Goal: Check status: Check status

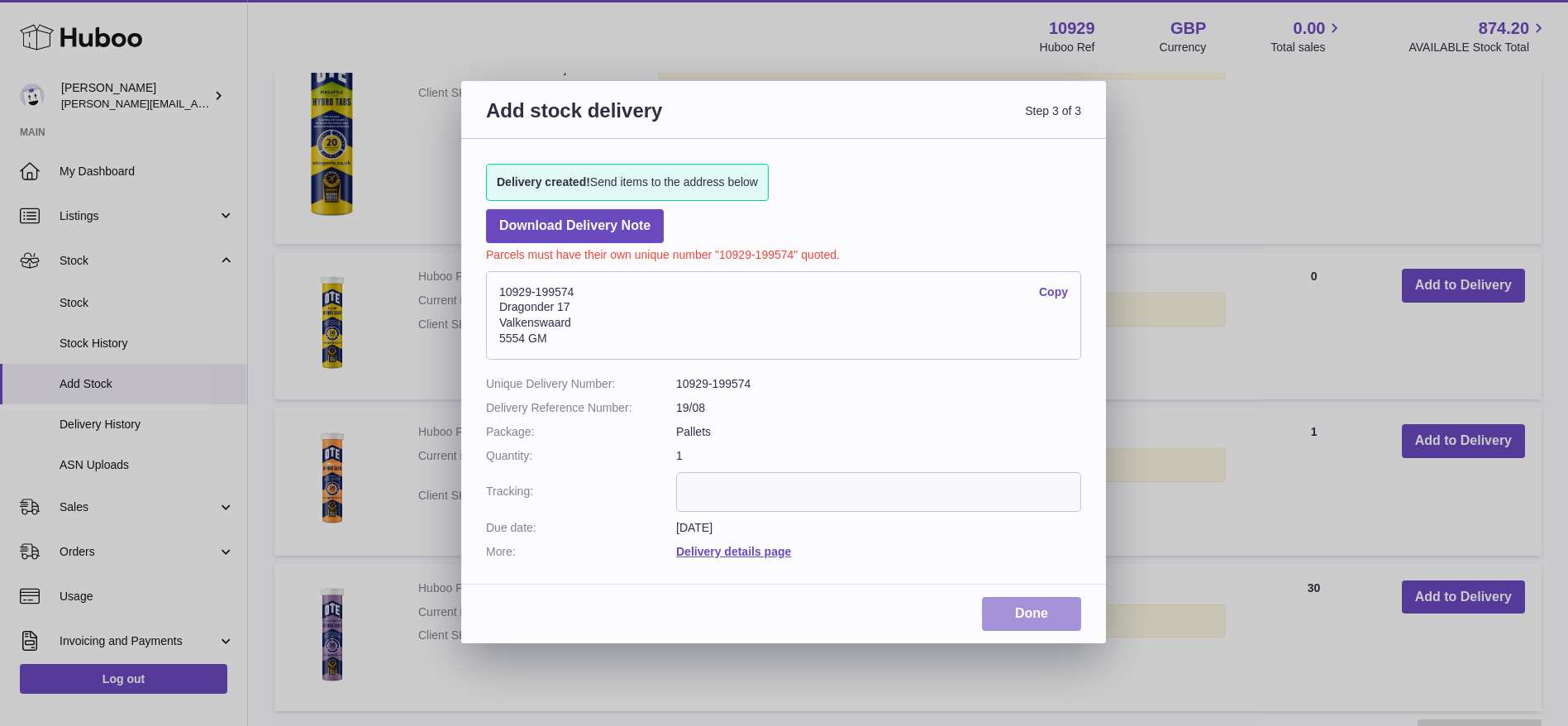
click at [1028, 610] on link "Done" at bounding box center [1031, 613] width 99 height 34
click at [560, 228] on link "Download Delivery Note" at bounding box center [575, 226] width 178 height 34
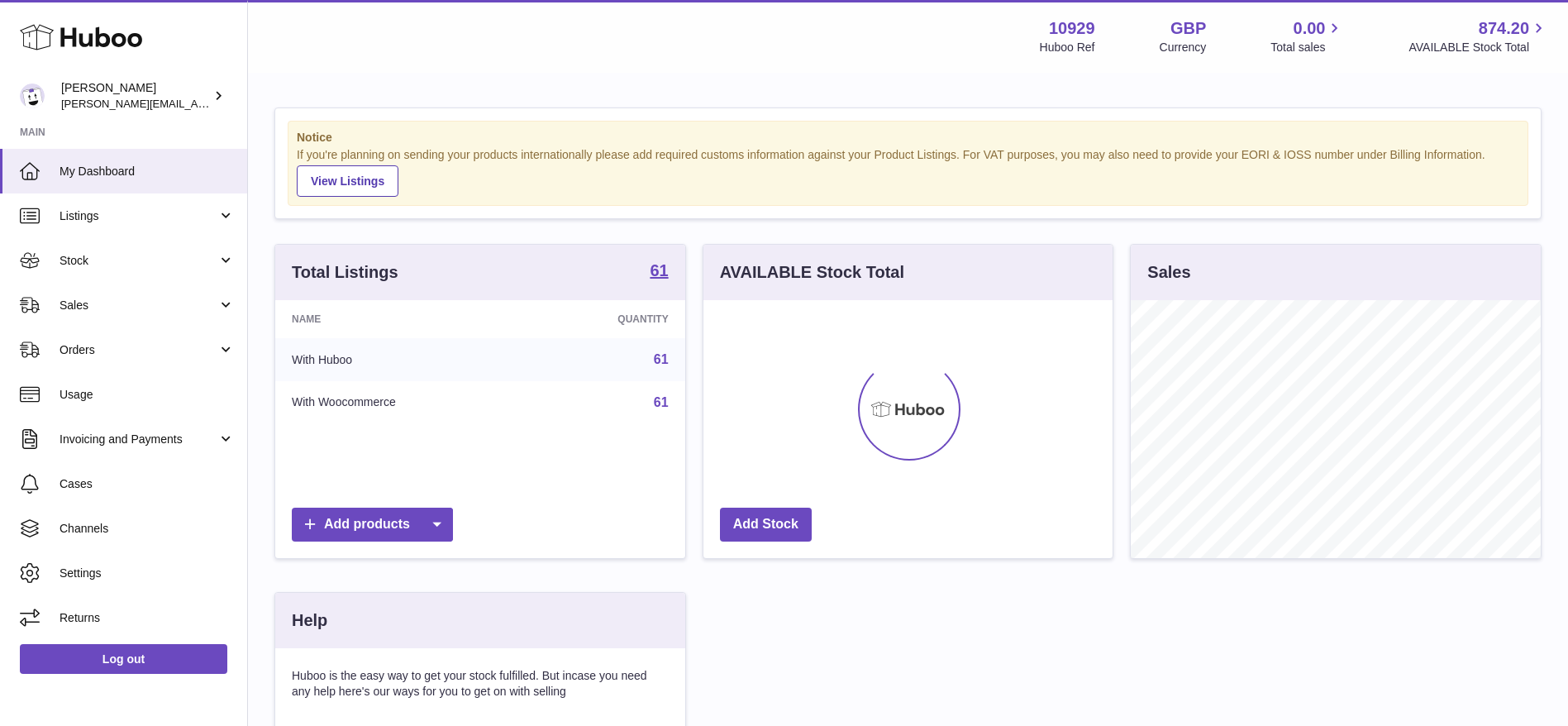
scroll to position [258, 409]
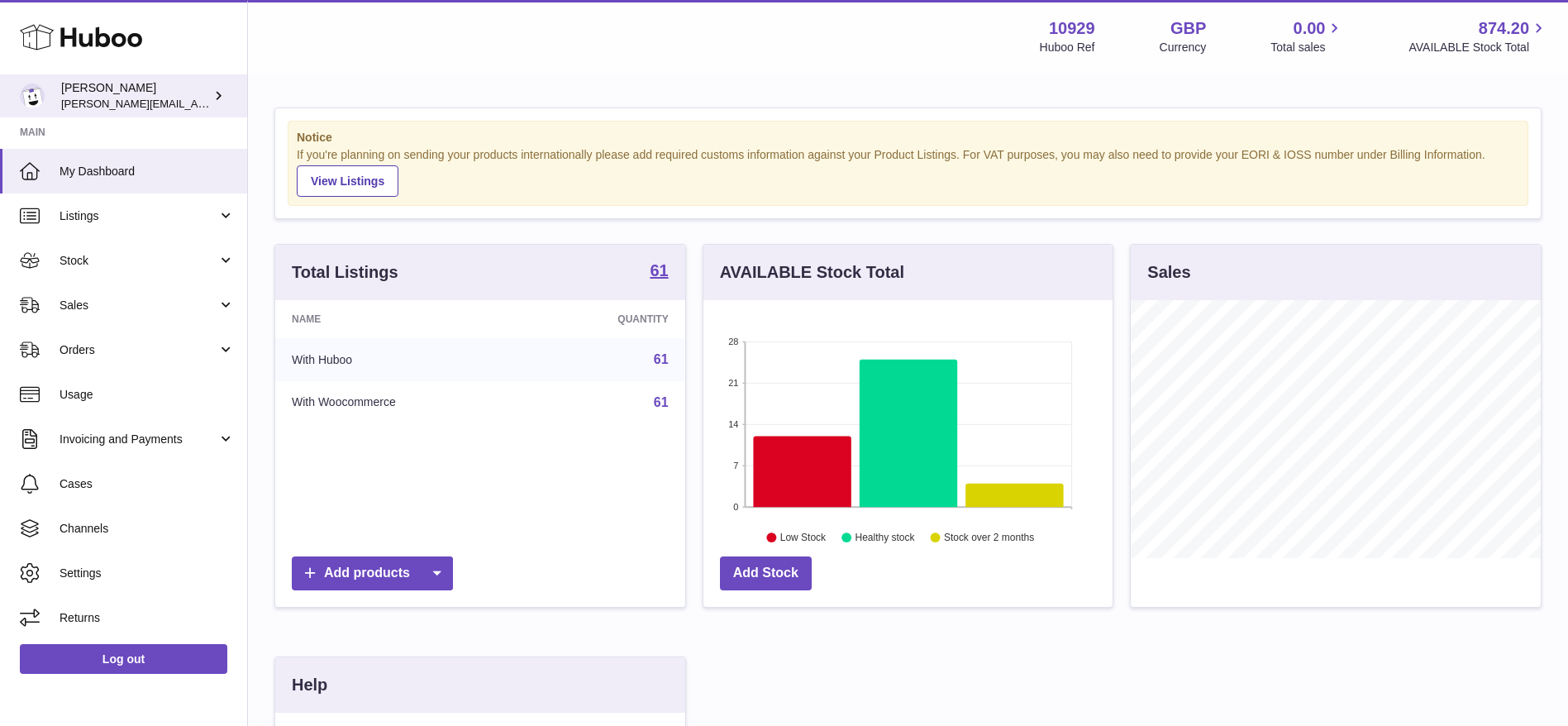
click at [165, 91] on div "[PERSON_NAME] [PERSON_NAME][EMAIL_ADDRESS][DOMAIN_NAME]" at bounding box center [135, 96] width 149 height 32
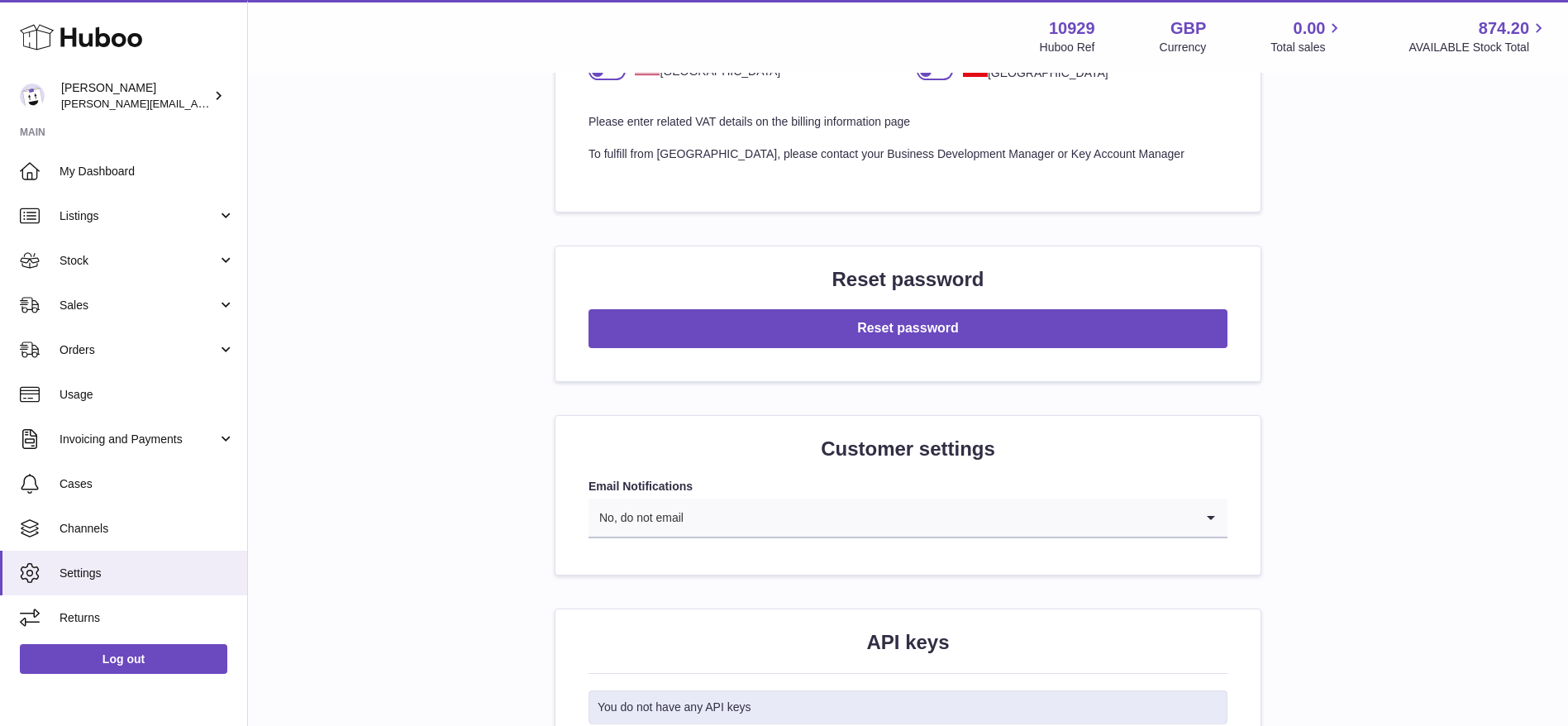
scroll to position [1625, 0]
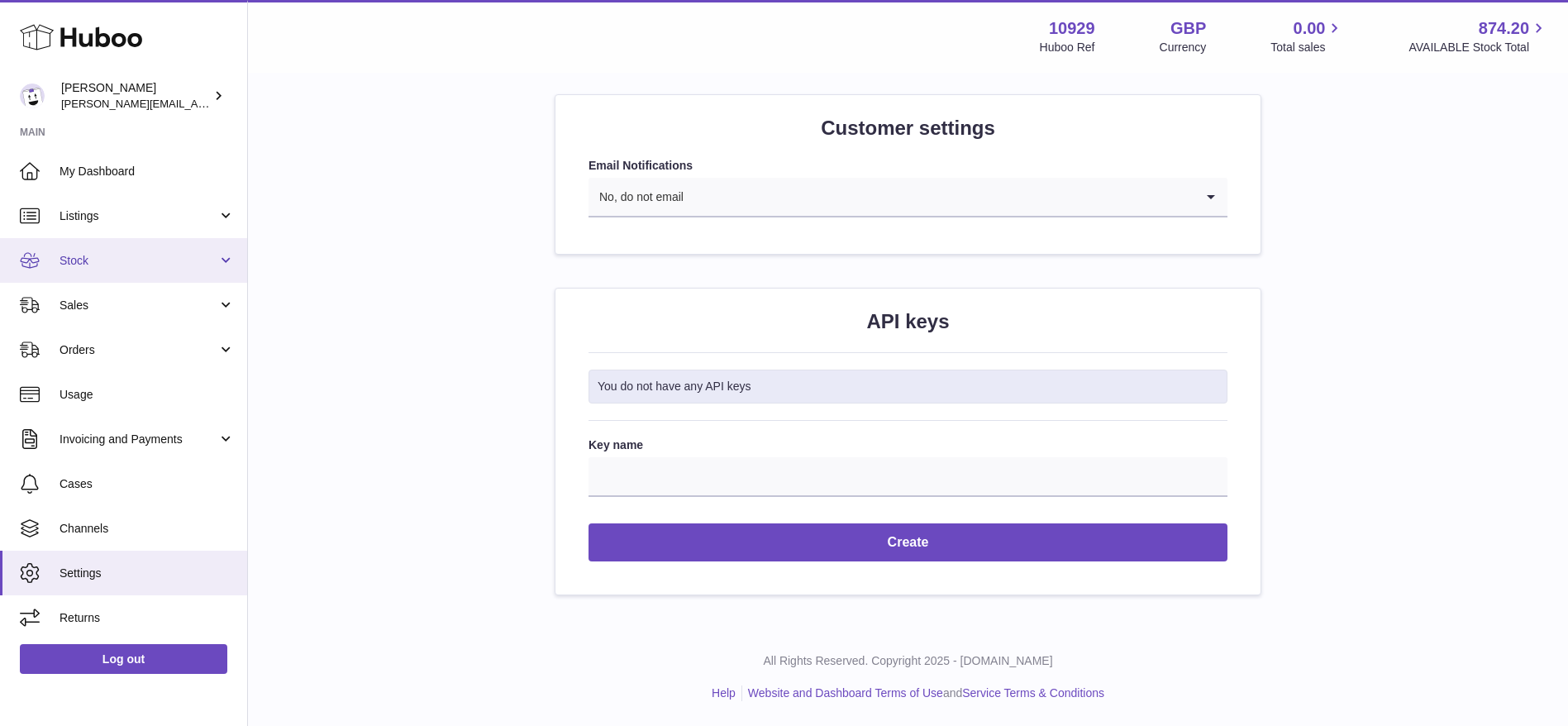
click at [87, 266] on span "Stock" at bounding box center [138, 261] width 158 height 16
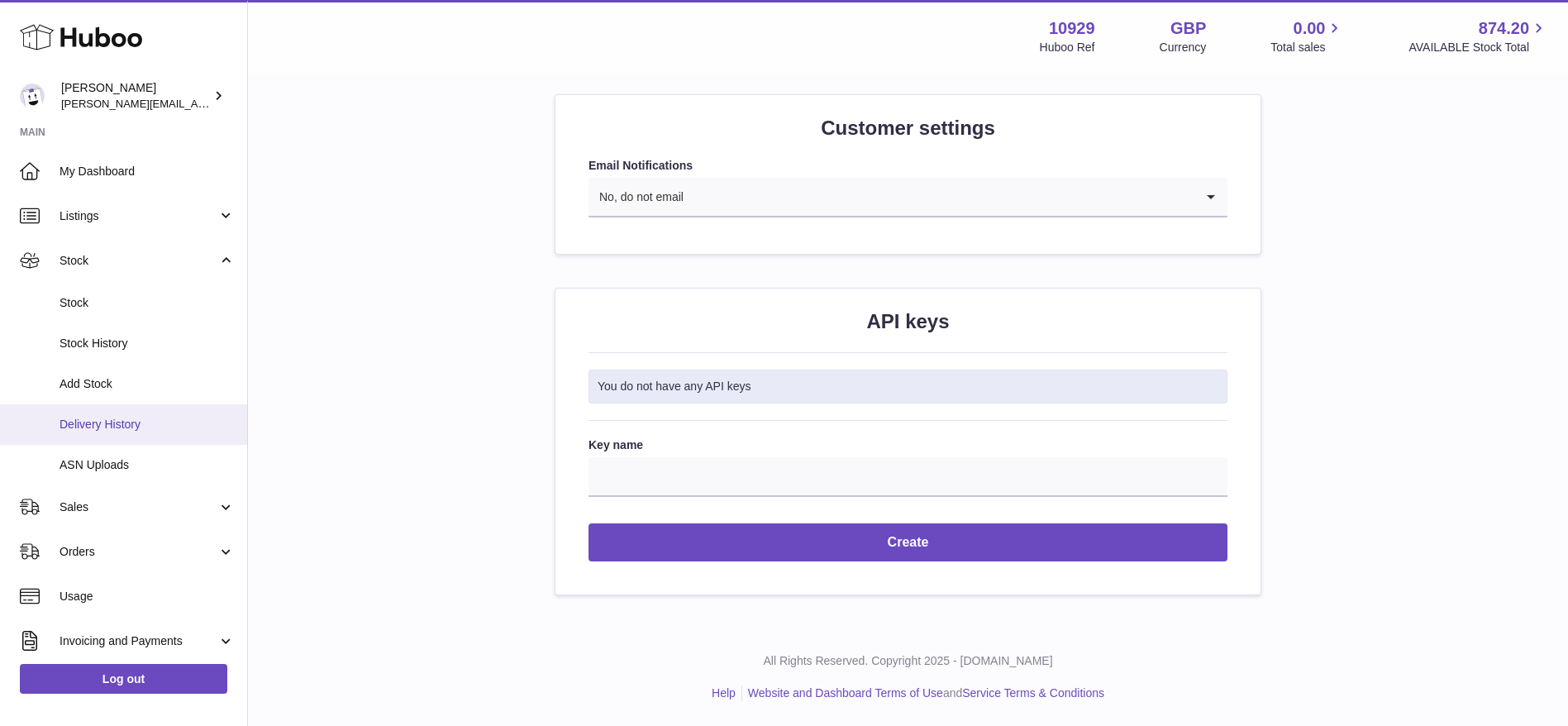
click at [81, 411] on link "Delivery History" at bounding box center [123, 424] width 247 height 40
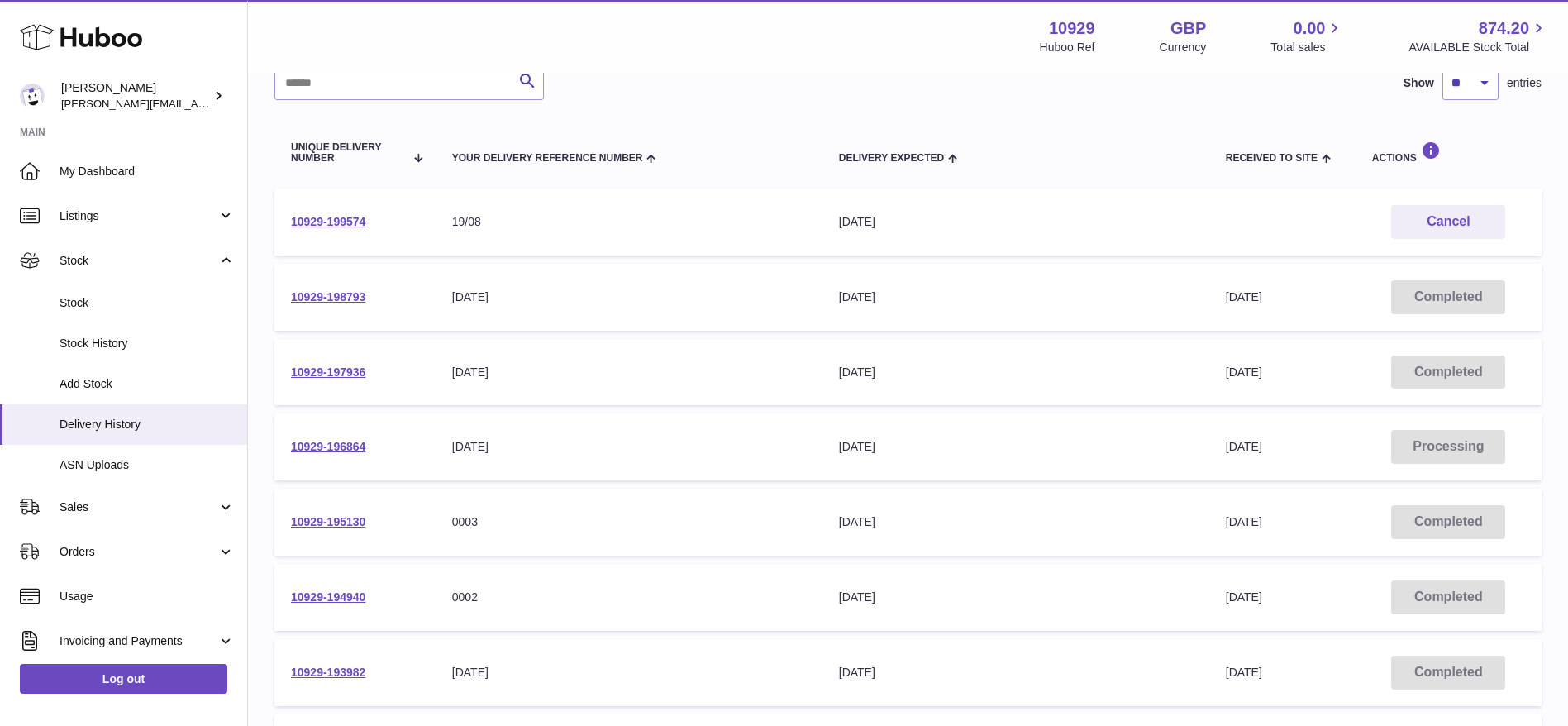
scroll to position [141, 0]
click at [304, 291] on link "10929-198793" at bounding box center [328, 293] width 74 height 13
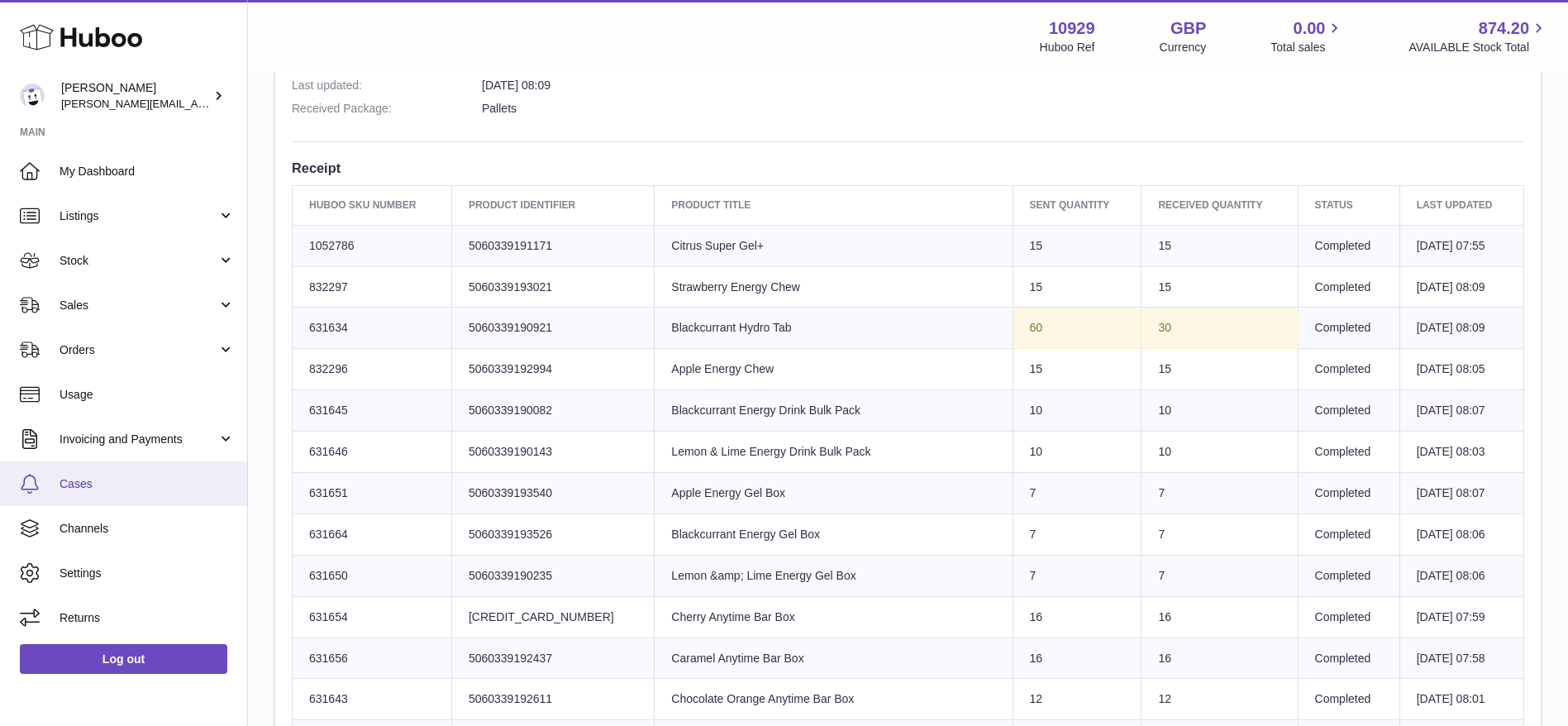
scroll to position [523, 0]
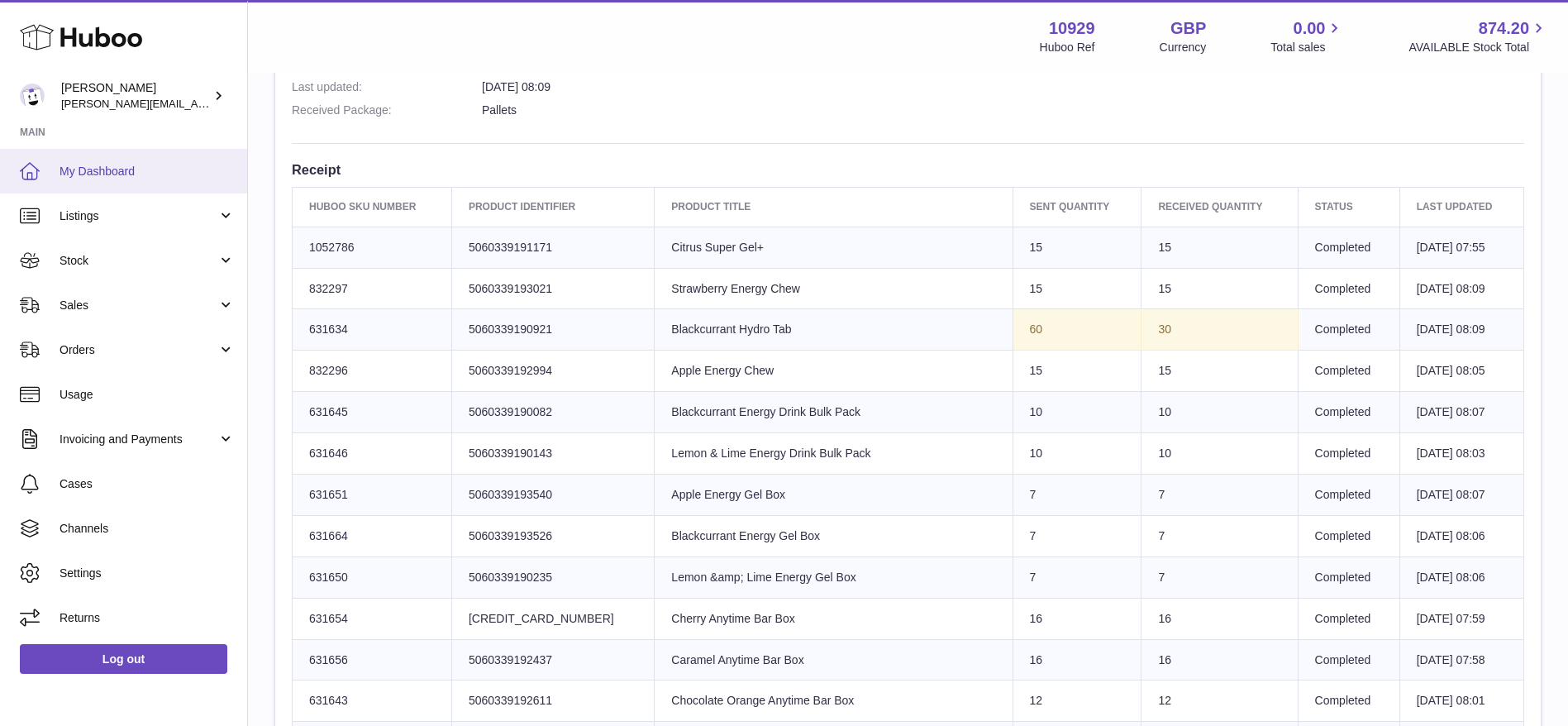
click at [68, 167] on span "My Dashboard" at bounding box center [146, 172] width 175 height 16
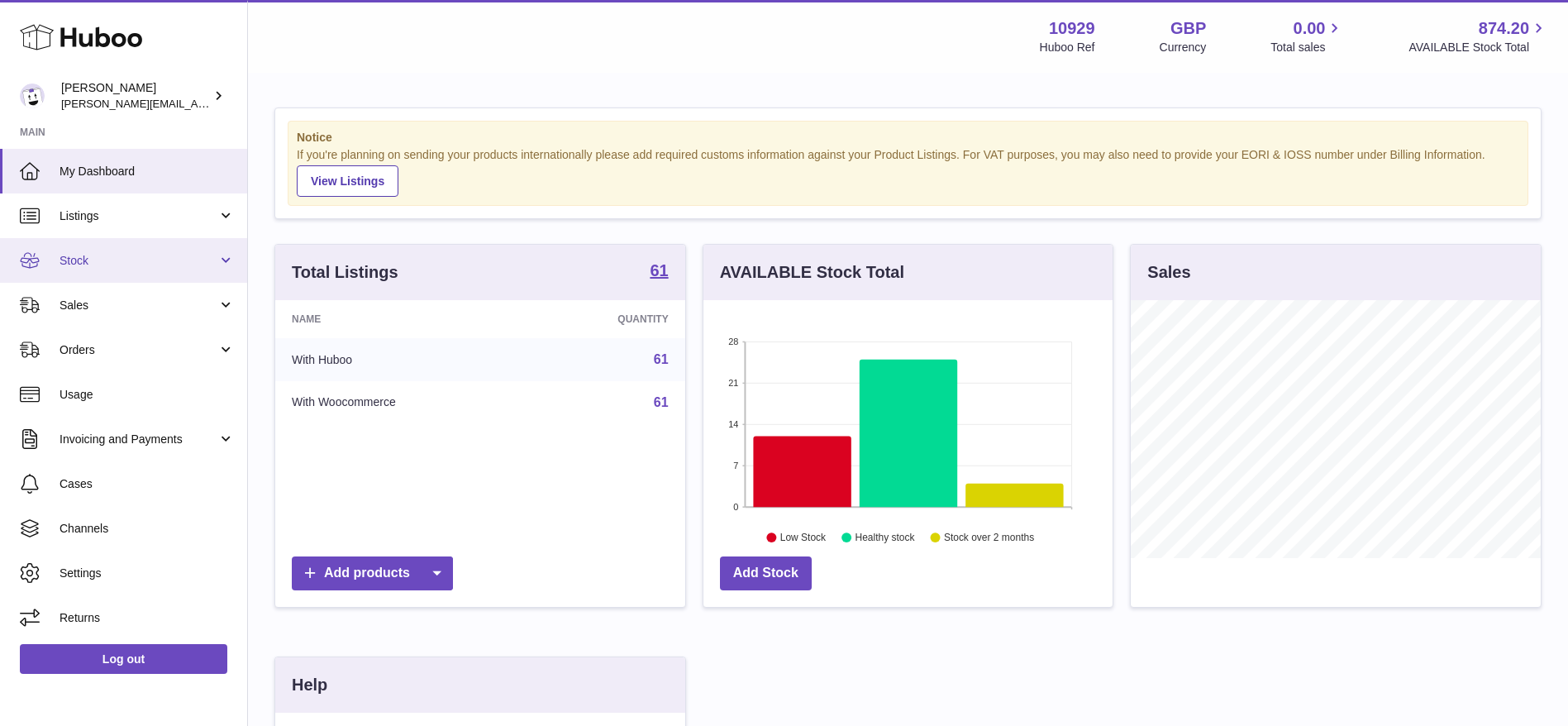
click at [94, 264] on span "Stock" at bounding box center [138, 261] width 158 height 16
